Goal: Task Accomplishment & Management: Use online tool/utility

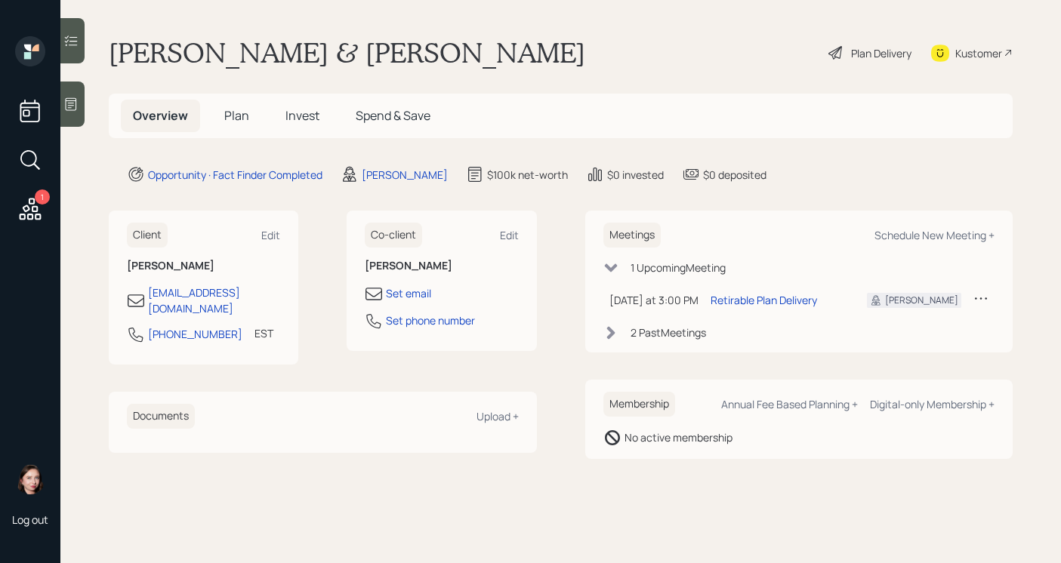
click at [869, 65] on div "Plan Delivery" at bounding box center [870, 52] width 86 height 33
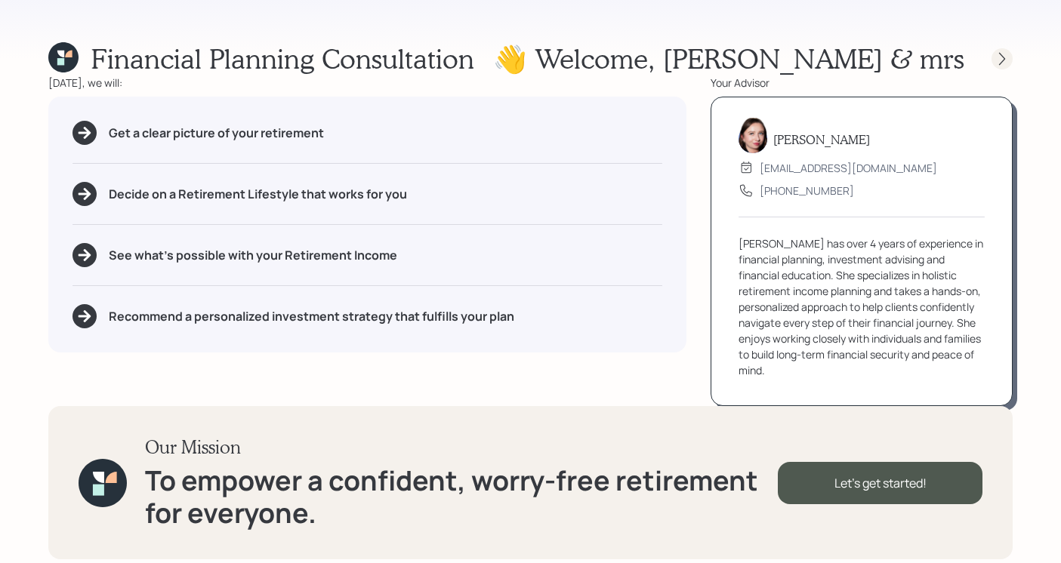
click at [1000, 65] on icon at bounding box center [1001, 58] width 15 height 15
